Goal: Transaction & Acquisition: Purchase product/service

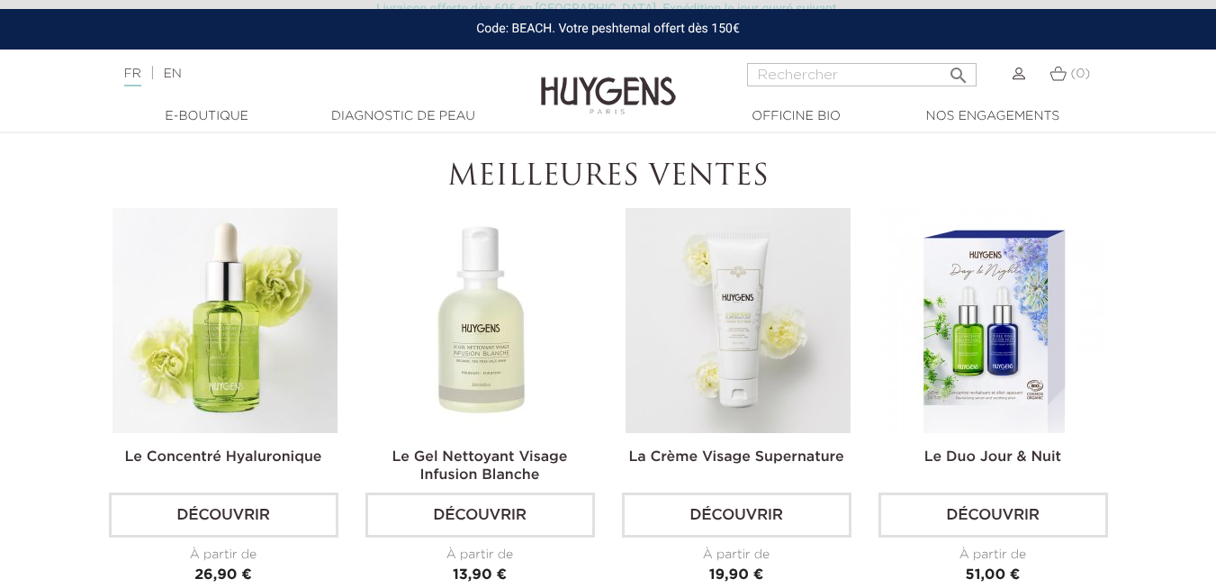
scroll to position [483, 0]
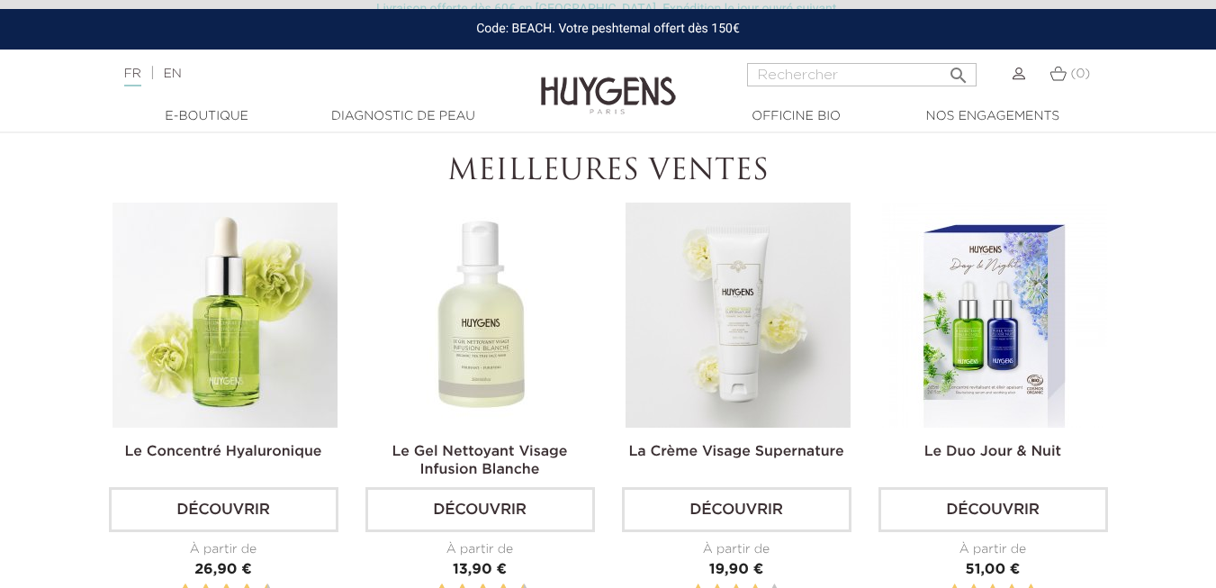
click at [447, 371] on img at bounding box center [481, 315] width 225 height 225
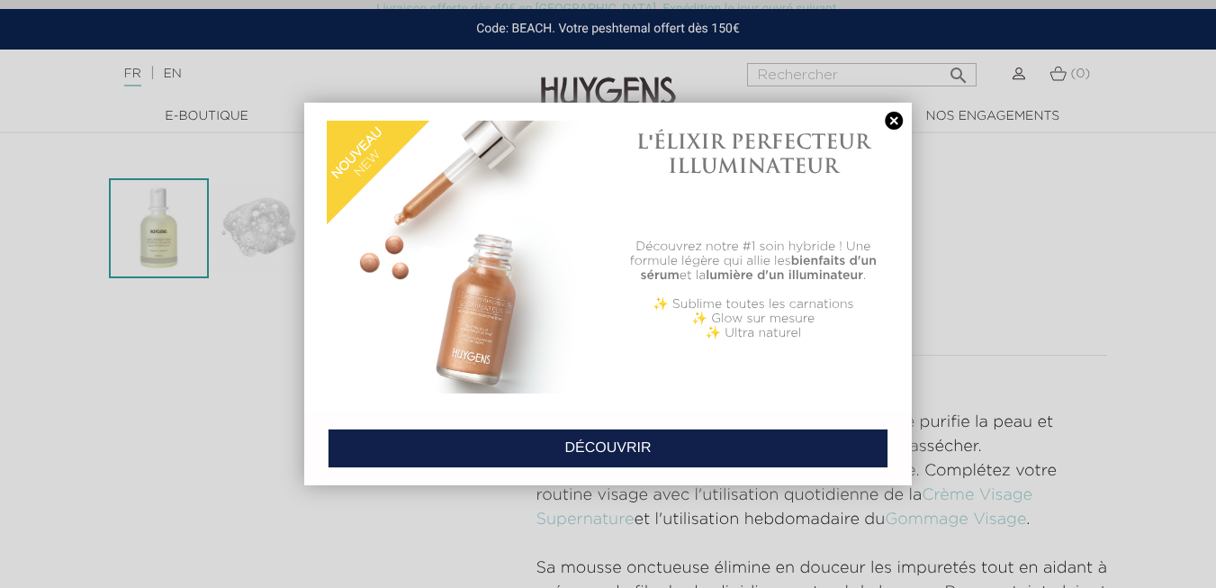
scroll to position [447, 0]
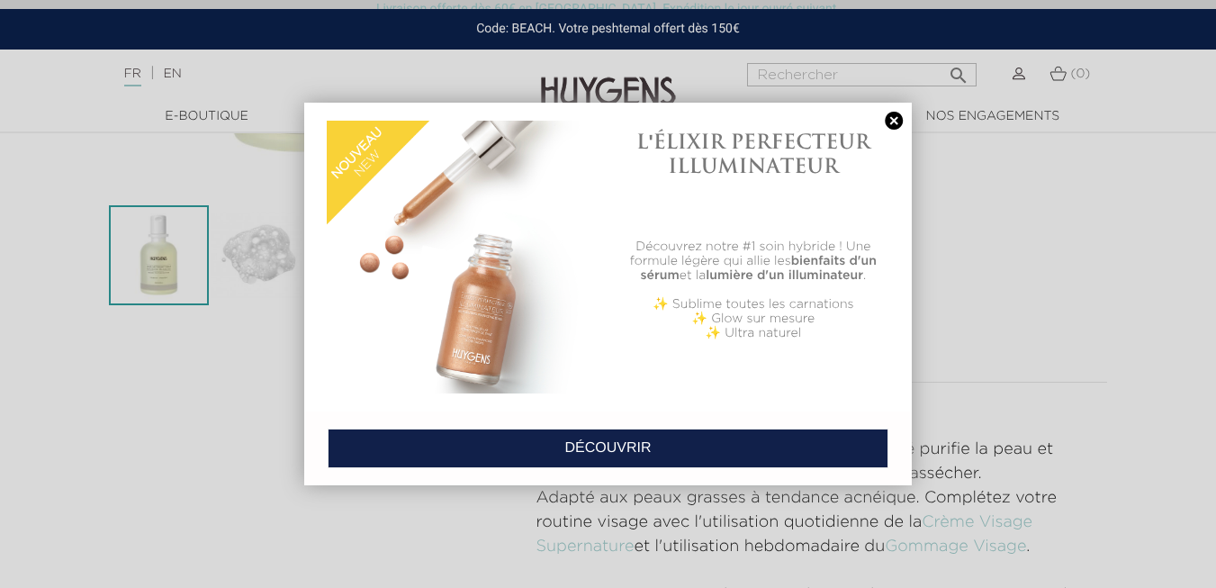
click at [906, 122] on link at bounding box center [893, 121] width 25 height 19
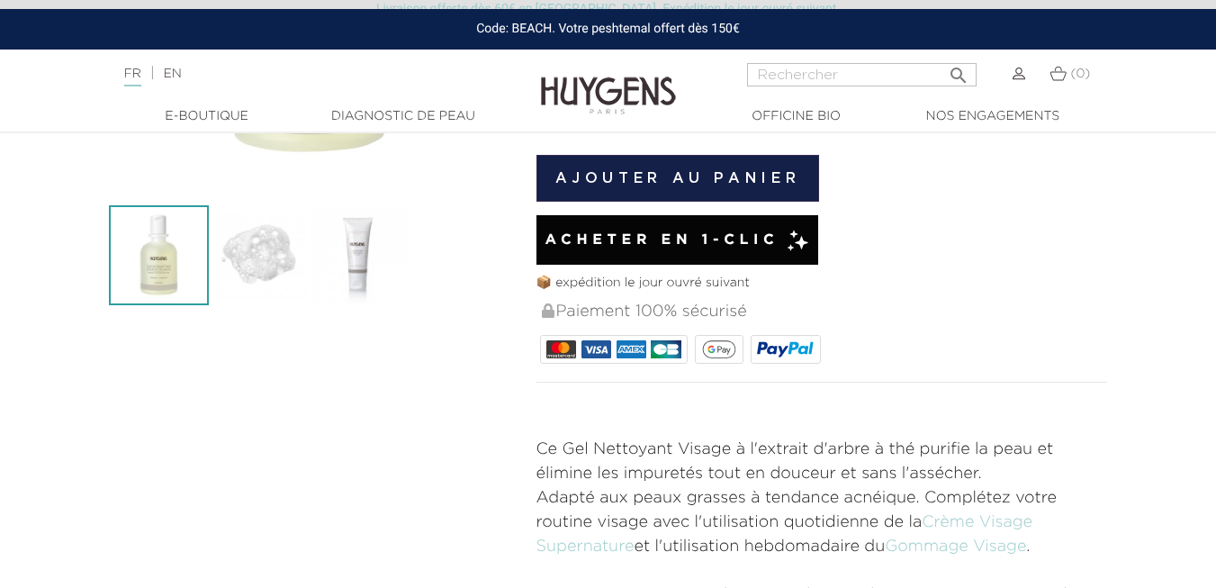
click at [737, 260] on div "Acheter en 1-clic" at bounding box center [678, 240] width 282 height 50
